Goal: Task Accomplishment & Management: Complete application form

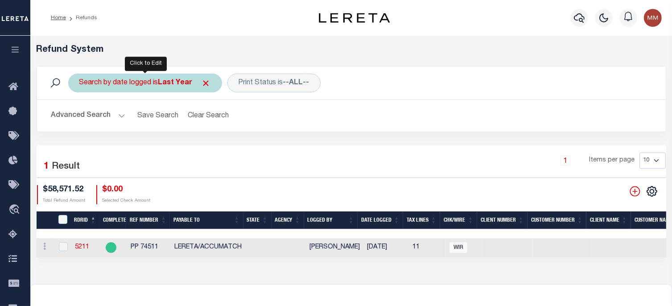
click at [156, 80] on div "Search by date logged is Last Year" at bounding box center [145, 83] width 154 height 19
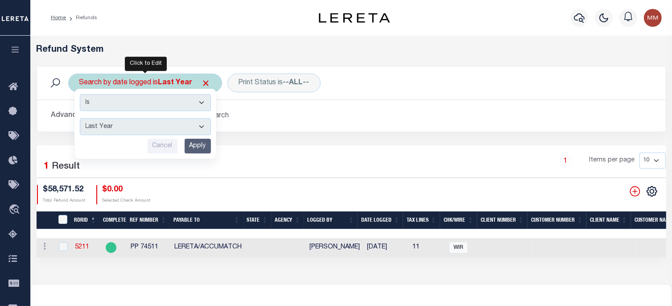
click at [136, 124] on select "This Month Last Month Last Three Months This Year Last Year" at bounding box center [145, 126] width 131 height 17
select select "This Month"
click at [80, 118] on select "This Month Last Month Last Three Months This Year Last Year" at bounding box center [145, 126] width 131 height 17
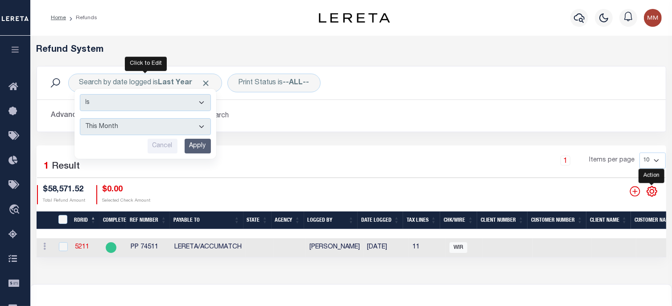
click at [502, 190] on icon "" at bounding box center [652, 191] width 12 height 12
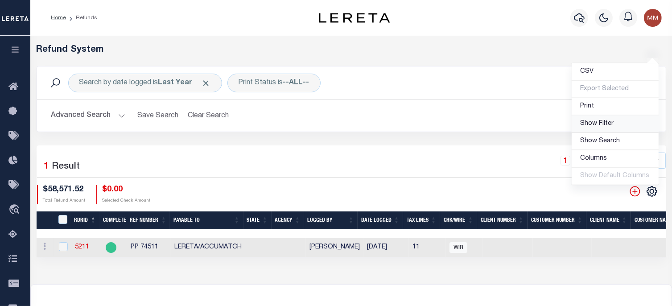
click at [502, 124] on span "Show Filter" at bounding box center [596, 123] width 33 height 6
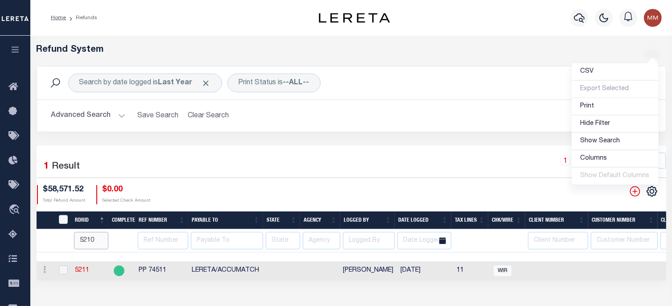
drag, startPoint x: 99, startPoint y: 242, endPoint x: -27, endPoint y: 239, distance: 126.2
click at [74, 239] on input "5210" at bounding box center [91, 240] width 34 height 17
type input "52"
type input "5"
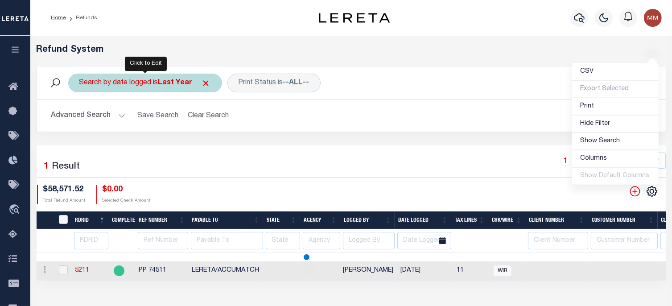
click at [178, 88] on div "Search by date logged is Last Year Is Contains This Month Last Month Last Three…" at bounding box center [145, 83] width 154 height 19
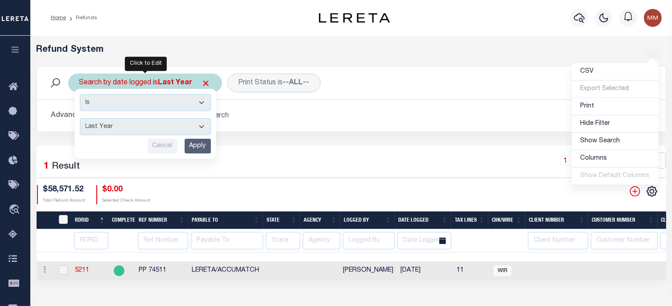
drag, startPoint x: 162, startPoint y: 127, endPoint x: 149, endPoint y: 127, distance: 13.4
click at [160, 127] on select "This Month Last Month Last Three Months This Year Last Year" at bounding box center [145, 126] width 131 height 17
select select "This Month"
click at [80, 118] on select "This Month Last Month Last Three Months This Year Last Year" at bounding box center [145, 126] width 131 height 17
click at [193, 136] on div "Is Contains This Month Last Month Last Three Months This Year Last Year Cancel …" at bounding box center [145, 124] width 142 height 70
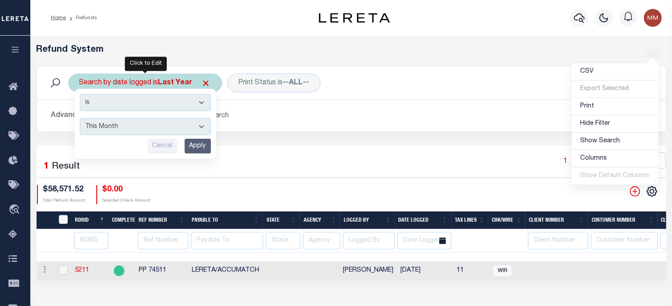
click at [194, 149] on input "Apply" at bounding box center [198, 146] width 26 height 15
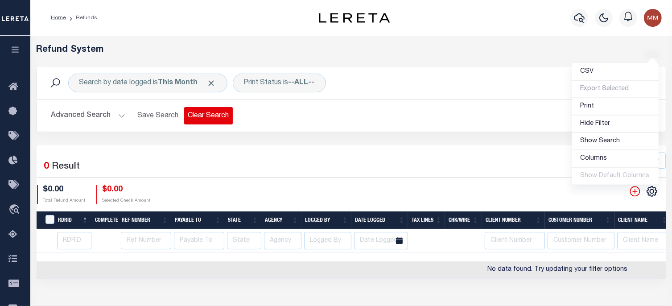
click at [219, 116] on button "Clear Search" at bounding box center [208, 115] width 49 height 17
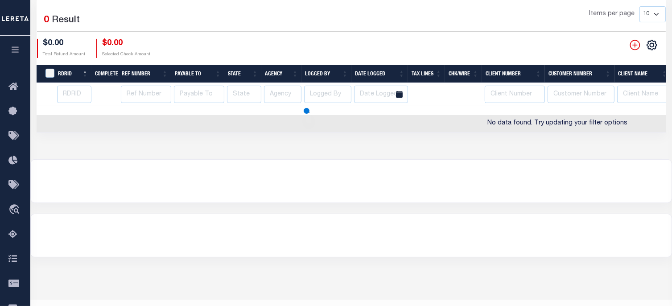
click at [219, 116] on div "Search by date logged is This Month Print Status is Ready to Print Search Advan…" at bounding box center [351, 26] width 629 height 213
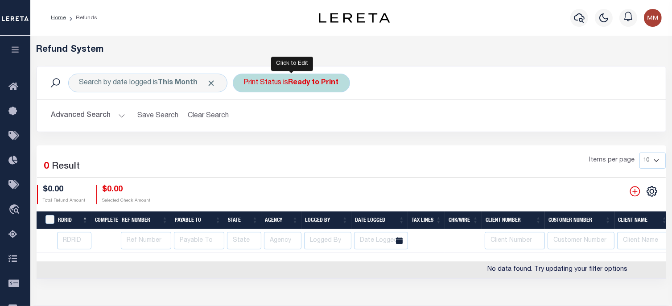
click at [288, 85] on div "Print Status is Ready to Print" at bounding box center [291, 83] width 117 height 19
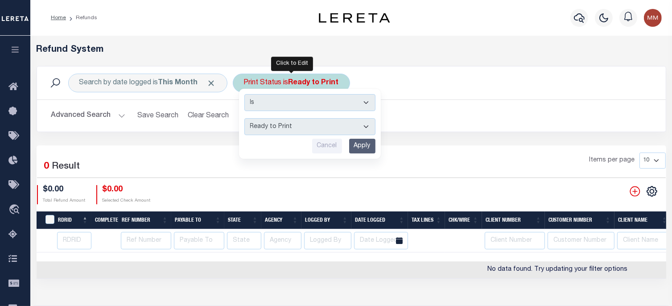
click at [272, 124] on select "--ALL-- Ready to Write Ready to Print Printed" at bounding box center [309, 126] width 131 height 17
select select "All"
click at [244, 118] on select "--ALL-- Ready to Write Ready to Print Printed" at bounding box center [309, 126] width 131 height 17
click at [360, 144] on input "Apply" at bounding box center [362, 146] width 26 height 15
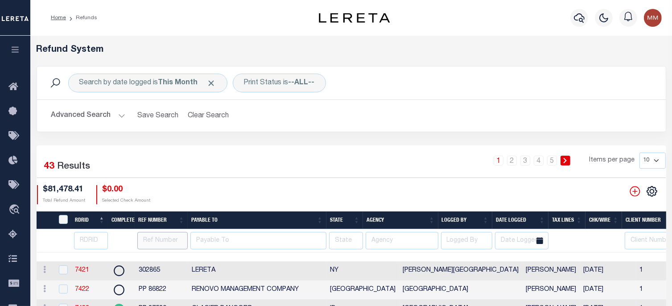
click at [157, 236] on input "text" at bounding box center [162, 240] width 50 height 17
type input "10356"
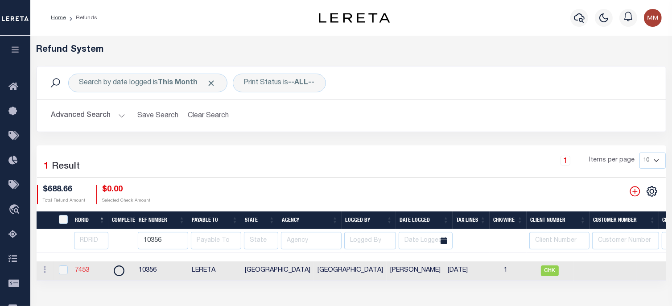
click at [78, 269] on link "7453" at bounding box center [82, 270] width 14 height 6
checkbox input "true"
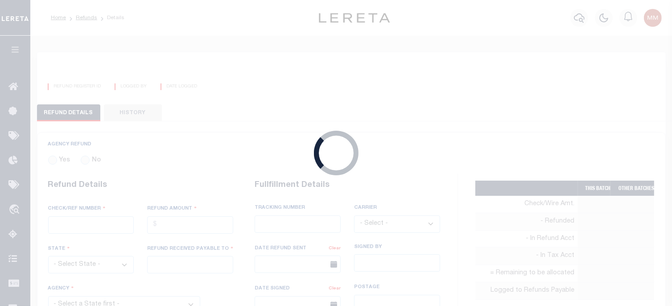
radio input "true"
type input "10356"
type input "$688.66"
select select "[GEOGRAPHIC_DATA]"
type input "LERETA"
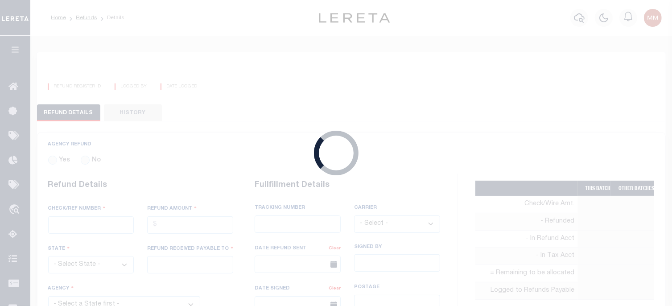
select select
select select "COL"
select select "OVP"
type input "8838 6439 5411"
select select "FDX"
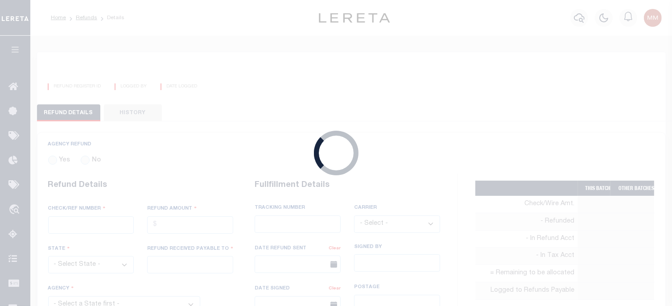
type input "08/26/2025"
type textarea "ENDORSING CK TO LENDER"
type input "[PERSON_NAME]"
type input "08/25/2025"
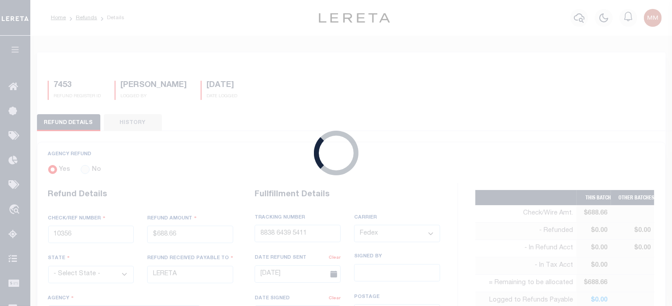
select select "4845900000"
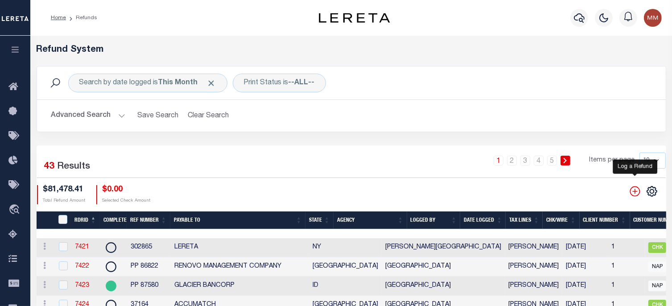
click at [502, 193] on icon "" at bounding box center [635, 191] width 12 height 12
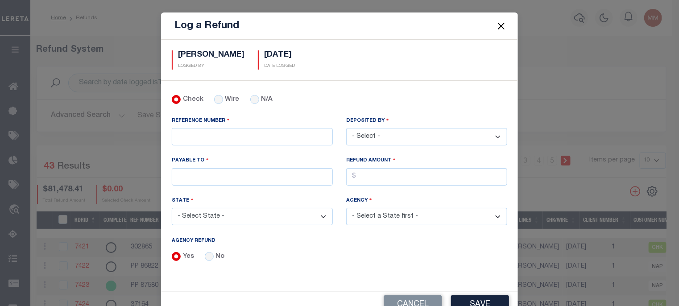
click at [498, 25] on button "Close" at bounding box center [501, 26] width 12 height 12
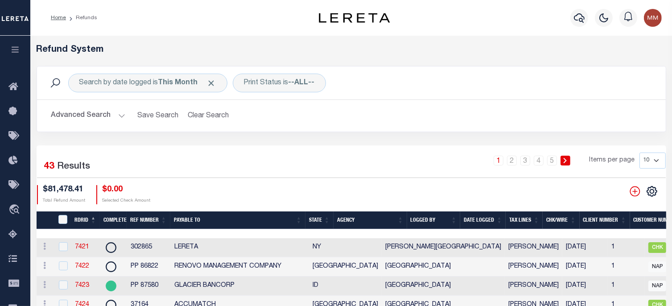
click at [481, 220] on th "Date Logged" at bounding box center [482, 220] width 45 height 18
click at [481, 219] on th "Date Logged" at bounding box center [482, 220] width 45 height 18
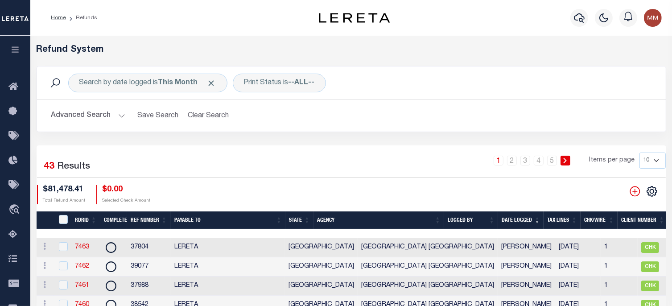
click at [502, 161] on select "10 25 50 100" at bounding box center [652, 160] width 26 height 16
select select "50"
click at [502, 152] on select "10 25 50 100" at bounding box center [652, 160] width 26 height 16
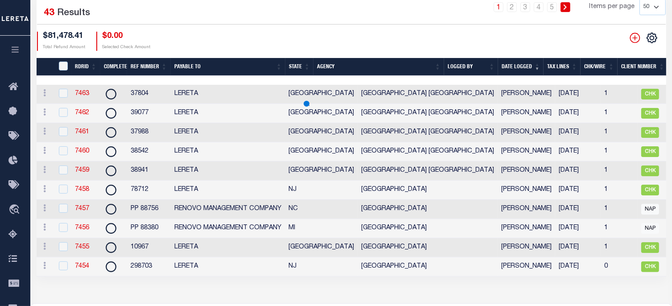
scroll to position [178, 0]
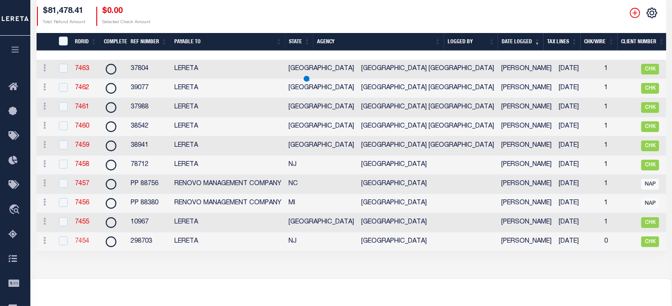
click at [79, 243] on link "7454" at bounding box center [82, 241] width 14 height 6
checkbox input "false"
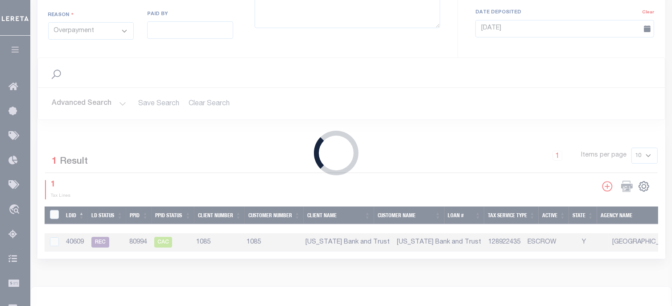
type input "298703"
type input "$1,192.91"
select select "NJ"
select select
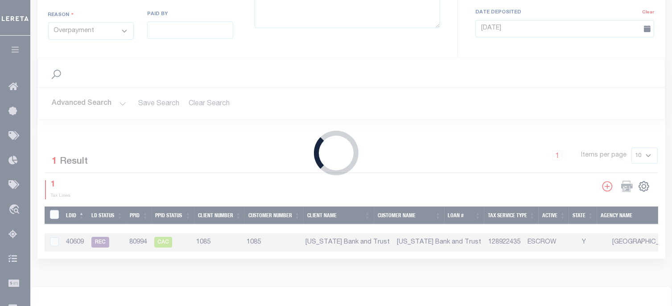
type textarea "DEPOSITING CK TODAY"
select select "3402104000"
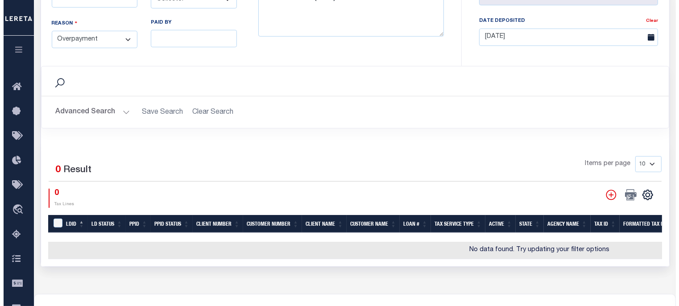
scroll to position [357, 0]
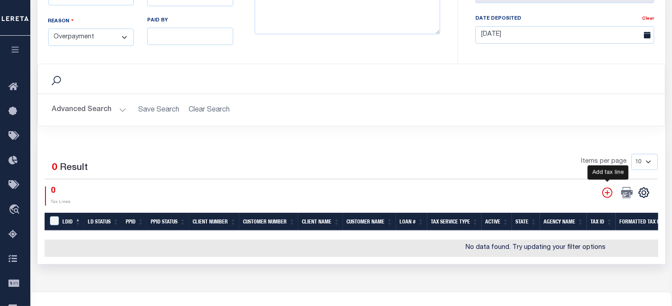
click at [502, 192] on icon "" at bounding box center [607, 193] width 12 height 12
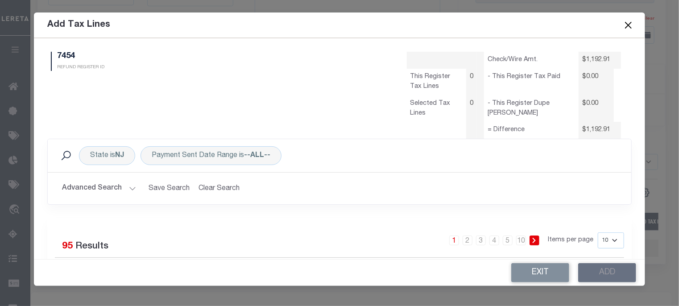
click at [112, 188] on button "Advanced Search" at bounding box center [99, 188] width 74 height 17
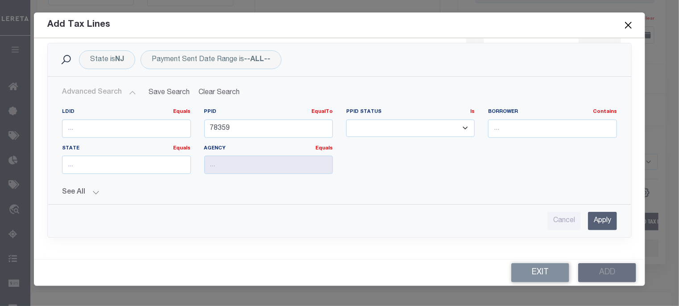
scroll to position [134, 0]
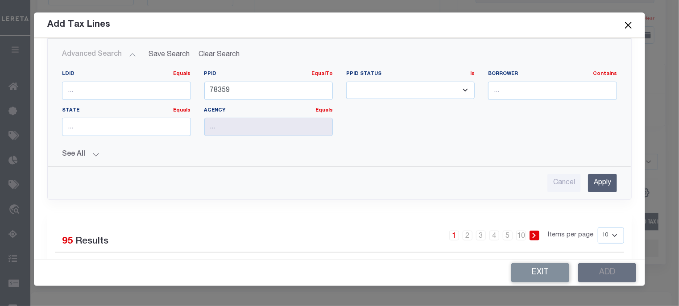
drag, startPoint x: 593, startPoint y: 181, endPoint x: 566, endPoint y: 172, distance: 28.2
click at [502, 181] on input "Apply" at bounding box center [602, 183] width 29 height 18
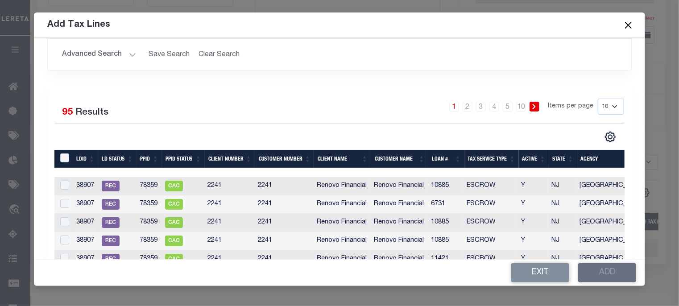
click at [502, 106] on select "10 25 50 100" at bounding box center [610, 107] width 26 height 16
select select "100"
click at [502, 99] on select "10 25 50 100" at bounding box center [610, 107] width 26 height 16
click at [434, 158] on th "Loan #" at bounding box center [446, 159] width 36 height 18
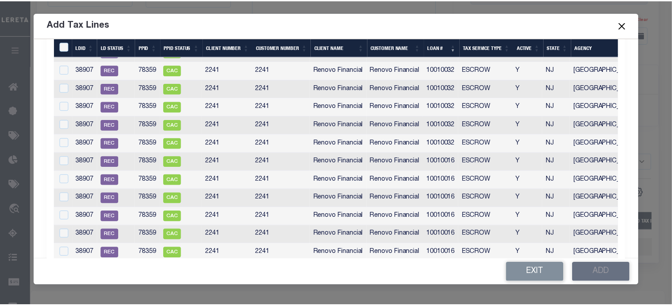
scroll to position [1806, 0]
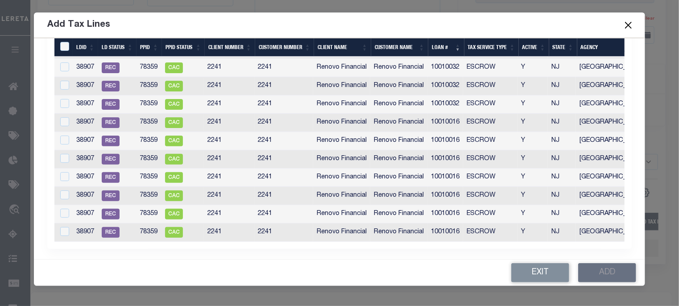
click at [502, 27] on button "Close" at bounding box center [628, 25] width 12 height 12
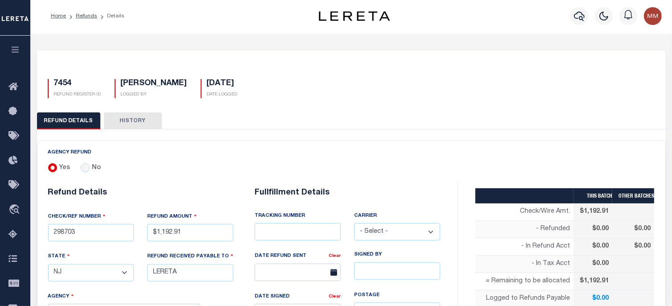
scroll to position [0, 0]
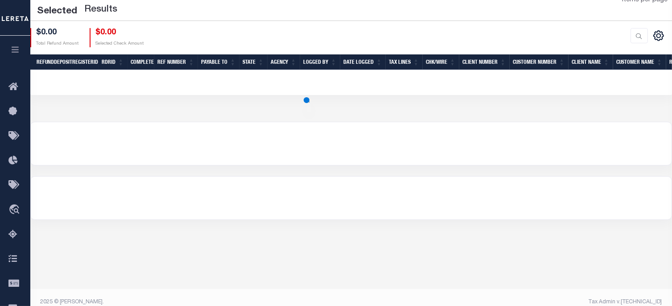
scroll to position [166, 0]
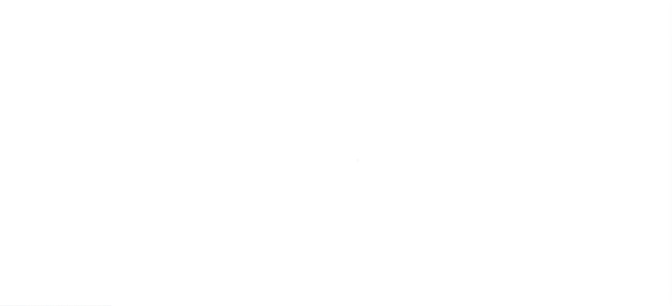
scroll to position [41, 0]
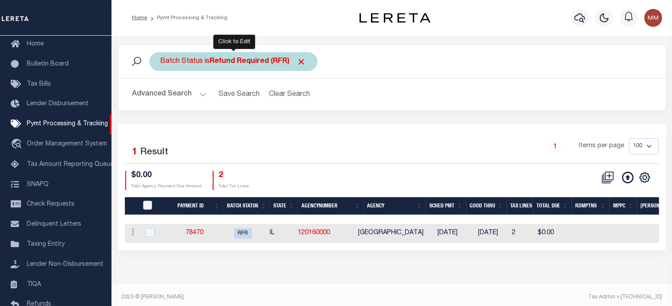
click at [225, 61] on b "Refund Required (RFR)" at bounding box center [258, 61] width 96 height 7
select select "RFR"
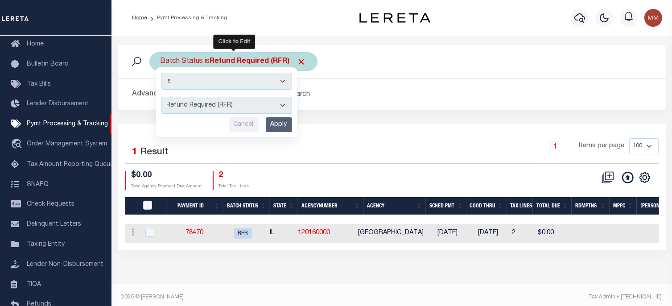
click at [276, 123] on input "Apply" at bounding box center [279, 124] width 26 height 15
